Goal: Use online tool/utility: Utilize a website feature to perform a specific function

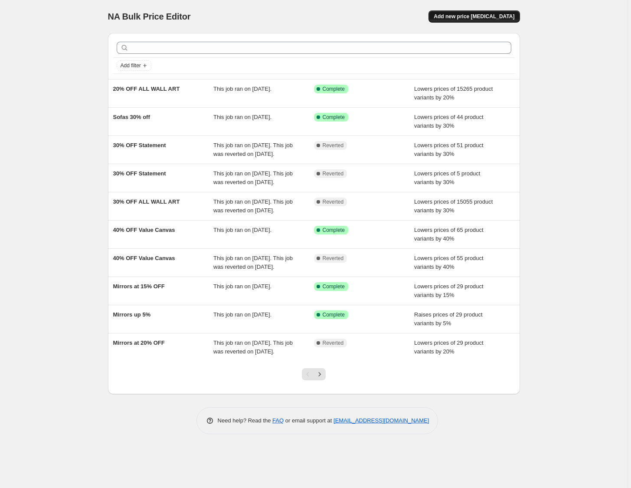
click at [472, 15] on span "Add new price [MEDICAL_DATA]" at bounding box center [474, 16] width 81 height 7
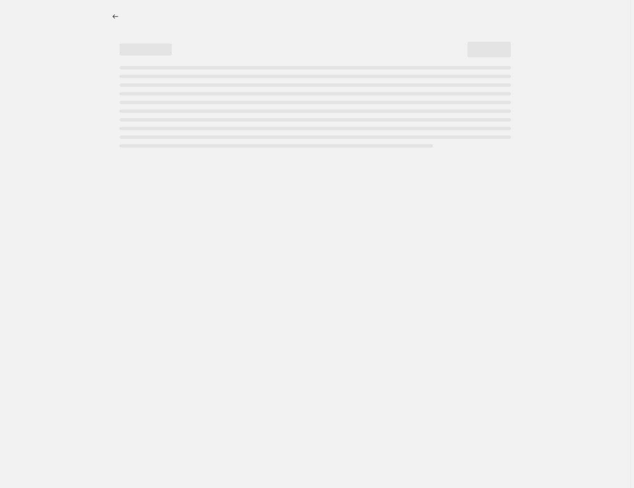
select select "percentage"
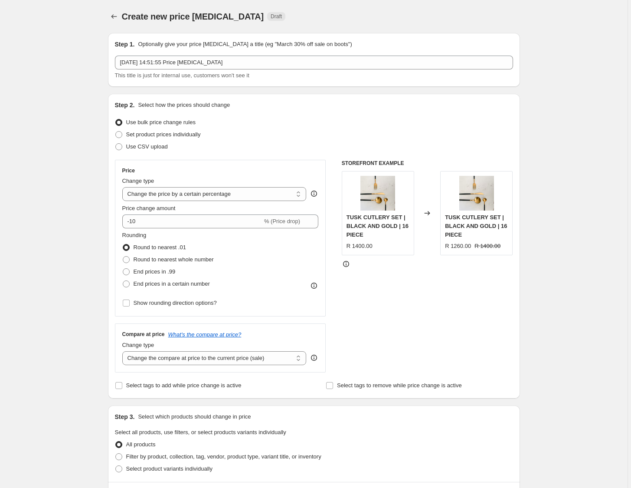
click at [323, 54] on div "Step 1. Optionally give your price [MEDICAL_DATA] a title (eg "March 30% off sa…" at bounding box center [314, 60] width 398 height 40
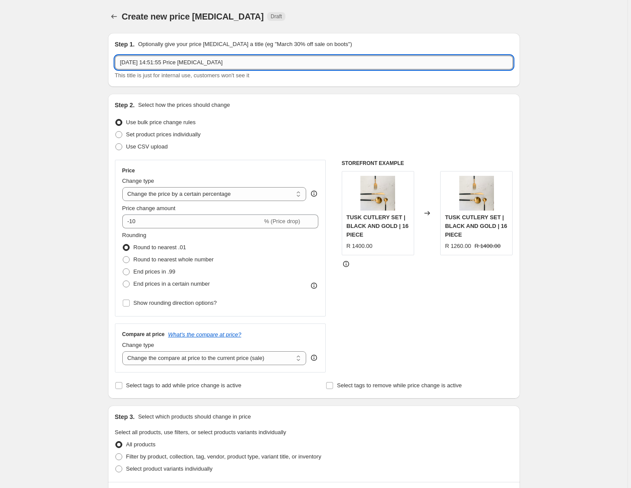
click at [322, 60] on input "[DATE] 14:51:55 Price [MEDICAL_DATA]" at bounding box center [314, 63] width 398 height 14
type input "25% OFF LUMA"
click at [137, 220] on input "-10" at bounding box center [192, 221] width 140 height 14
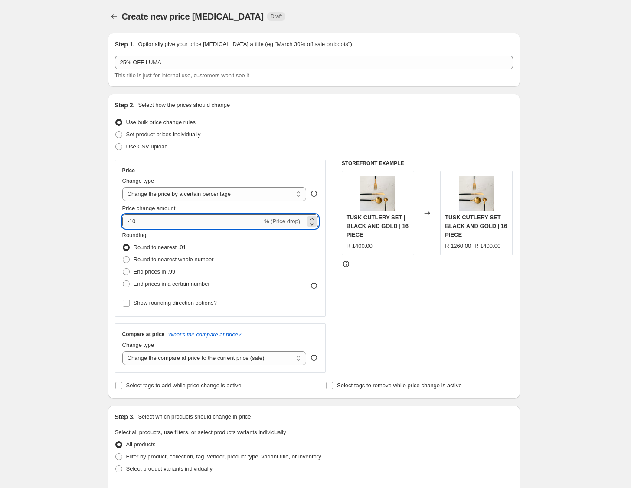
type input "-1"
type input "-25"
click at [164, 260] on span "Round to nearest whole number" at bounding box center [174, 259] width 80 height 7
click at [123, 256] on input "Round to nearest whole number" at bounding box center [123, 256] width 0 height 0
radio input "true"
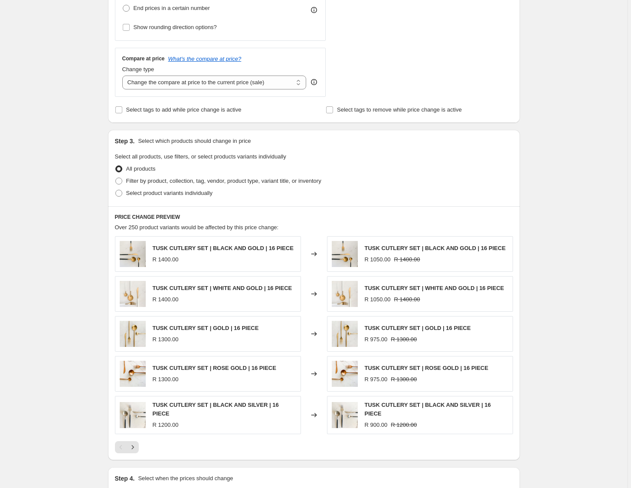
scroll to position [283, 0]
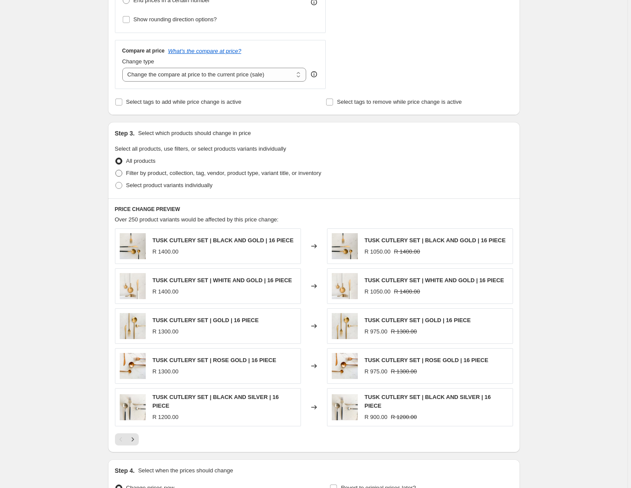
click at [185, 174] on span "Filter by product, collection, tag, vendor, product type, variant title, or inv…" at bounding box center [223, 173] width 195 height 7
click at [116, 170] on input "Filter by product, collection, tag, vendor, product type, variant title, or inv…" at bounding box center [115, 170] width 0 height 0
radio input "true"
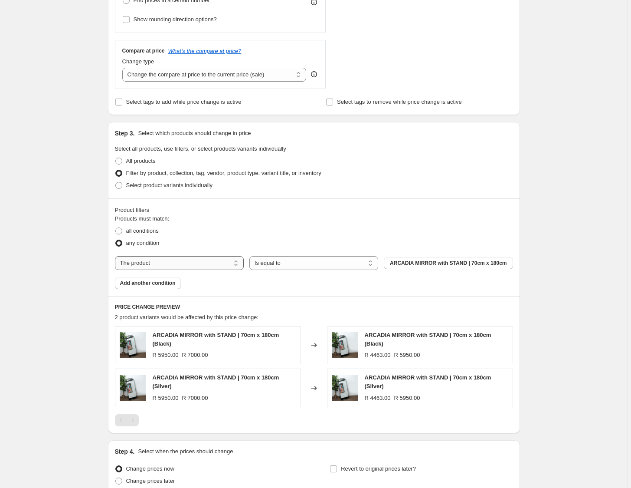
click at [200, 269] on select "The product The product's collection The product's tag The product's vendor The…" at bounding box center [179, 263] width 129 height 14
select select "collection"
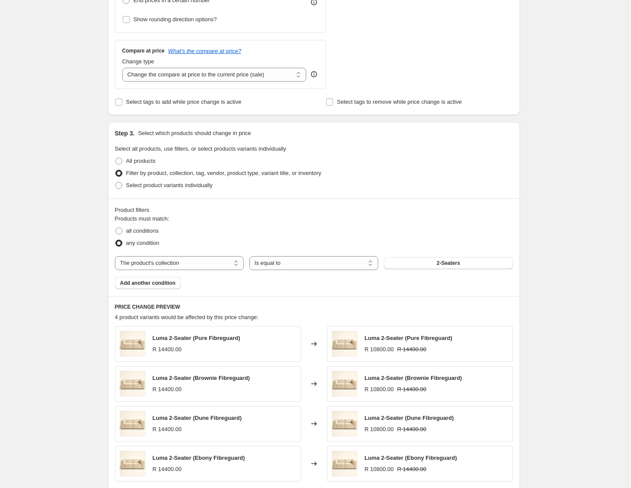
click at [446, 266] on button "2-Seaters" at bounding box center [448, 263] width 129 height 12
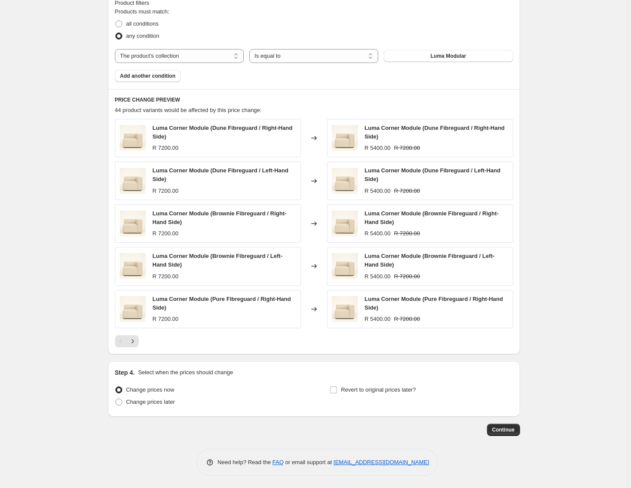
scroll to position [491, 0]
click at [518, 429] on button "Continue" at bounding box center [503, 429] width 33 height 12
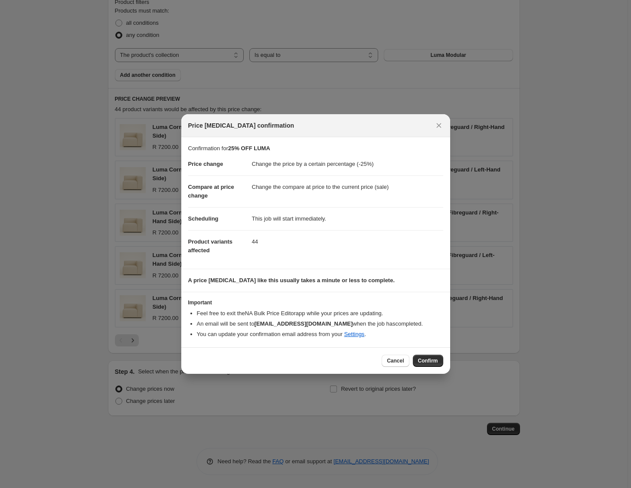
click at [430, 367] on div "Cancel Confirm" at bounding box center [315, 360] width 269 height 26
click at [429, 362] on span "Confirm" at bounding box center [428, 360] width 20 height 7
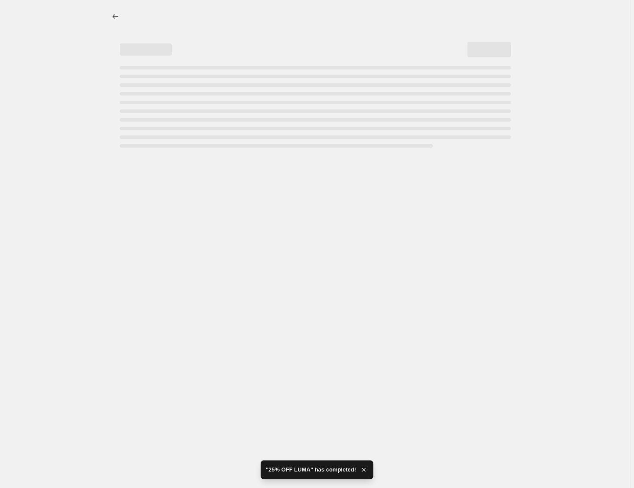
select select "percentage"
select select "collection"
